Goal: Transaction & Acquisition: Purchase product/service

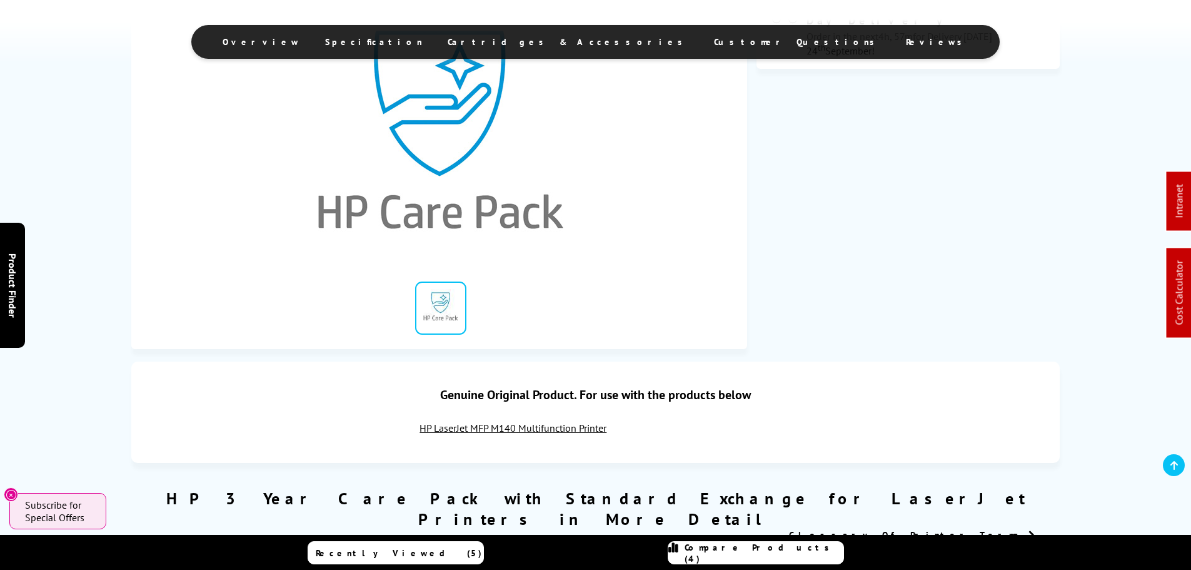
scroll to position [125, 0]
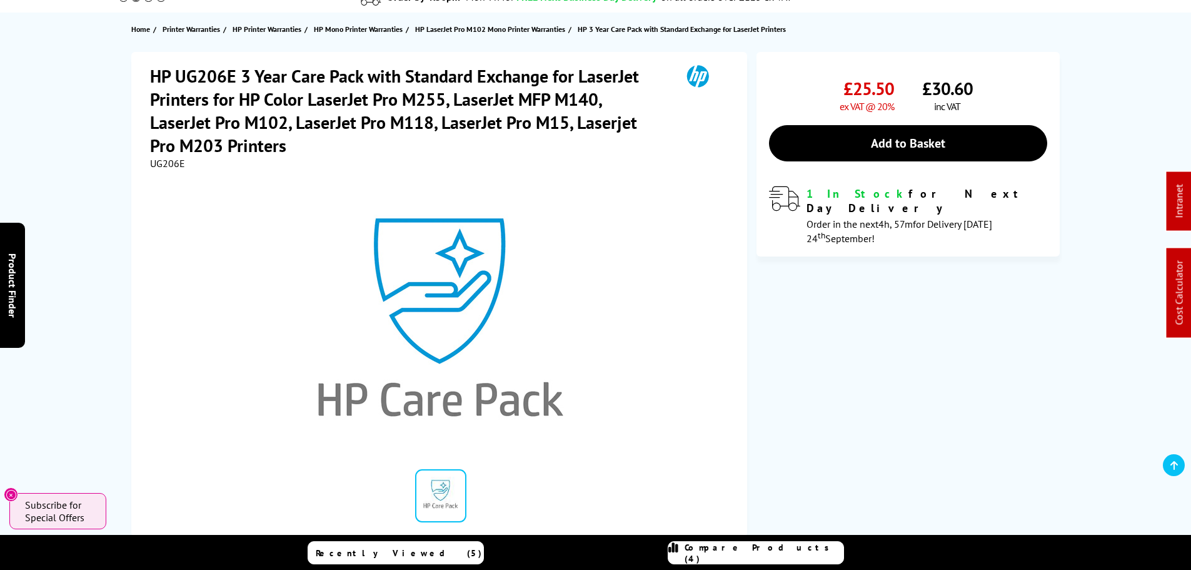
click at [168, 161] on span "UG206E" at bounding box center [167, 163] width 35 height 13
copy span "UG206E"
click at [168, 168] on span "UG206E" at bounding box center [167, 163] width 35 height 13
